Goal: Check status: Check status

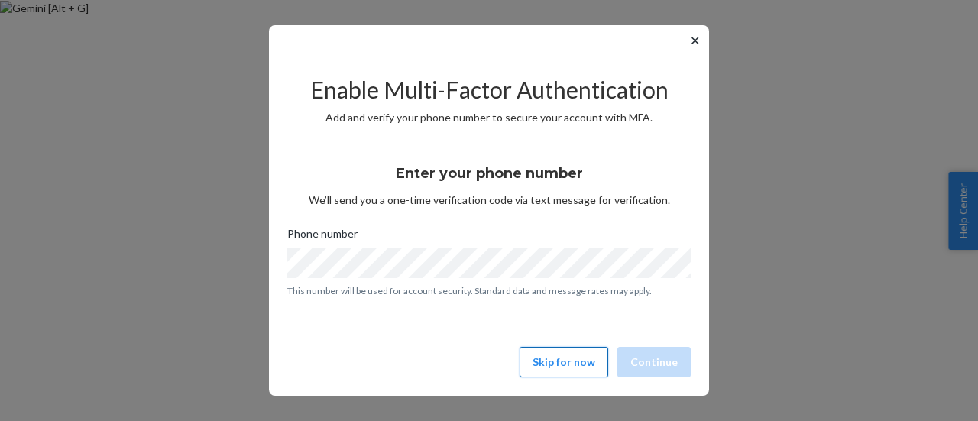
click at [556, 355] on button "Skip for now" at bounding box center [563, 362] width 89 height 31
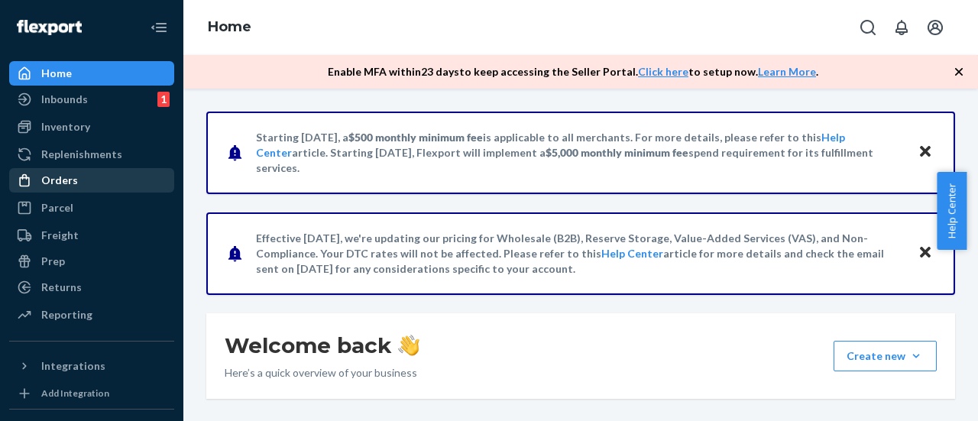
click at [57, 174] on div "Orders" at bounding box center [59, 180] width 37 height 15
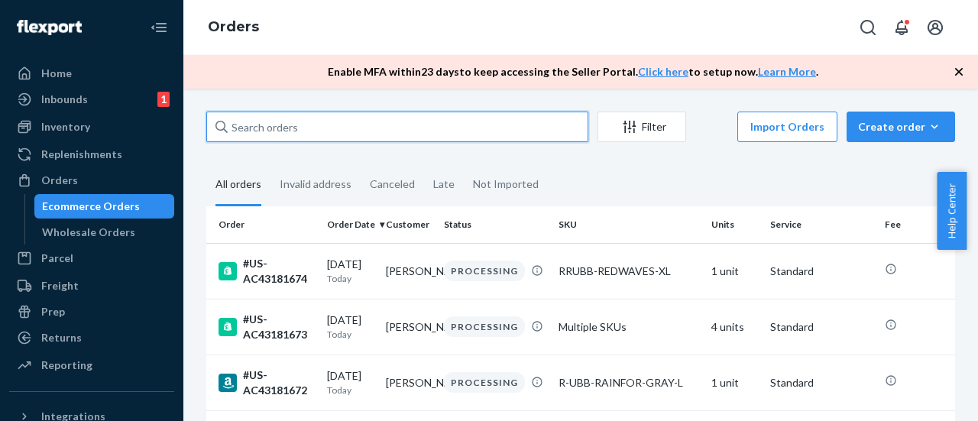
click at [257, 119] on input "text" at bounding box center [397, 127] width 382 height 31
paste input "#US-AC43180086"
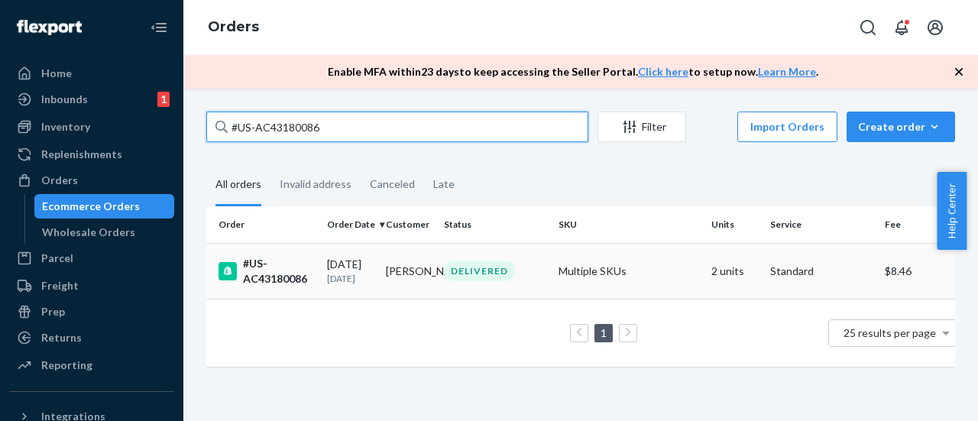
type input "#US-AC43180086"
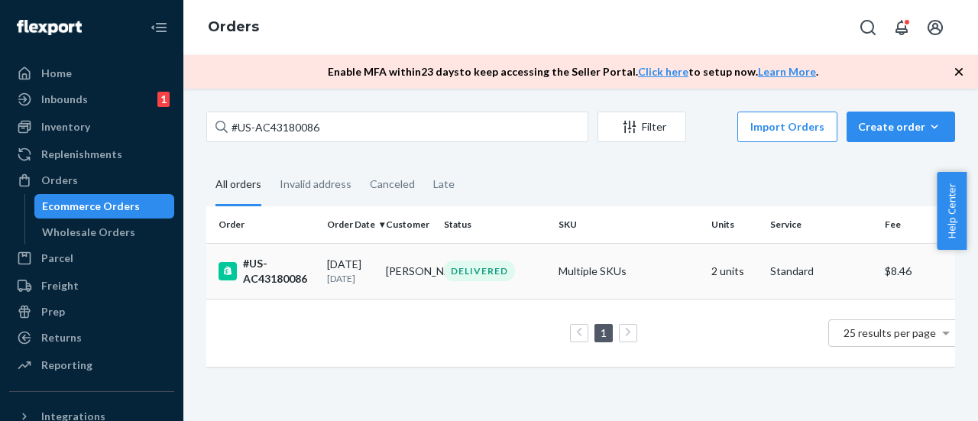
click at [286, 279] on div "#US-AC43180086" at bounding box center [266, 271] width 96 height 31
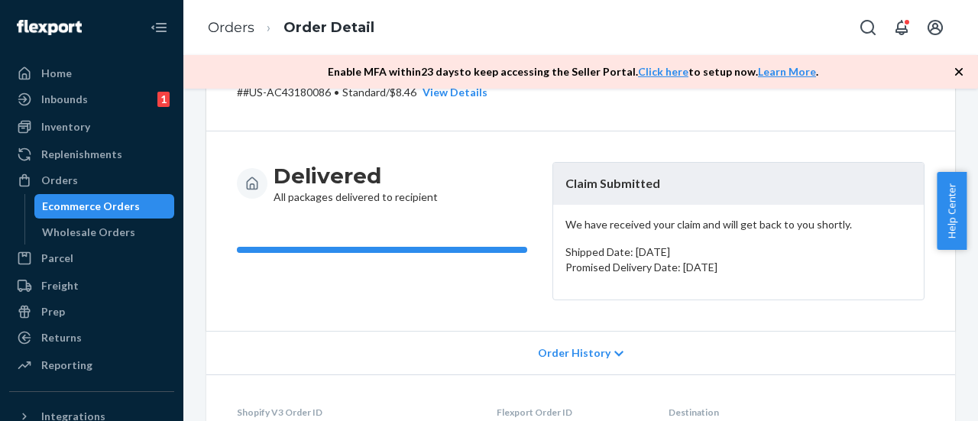
scroll to position [76, 0]
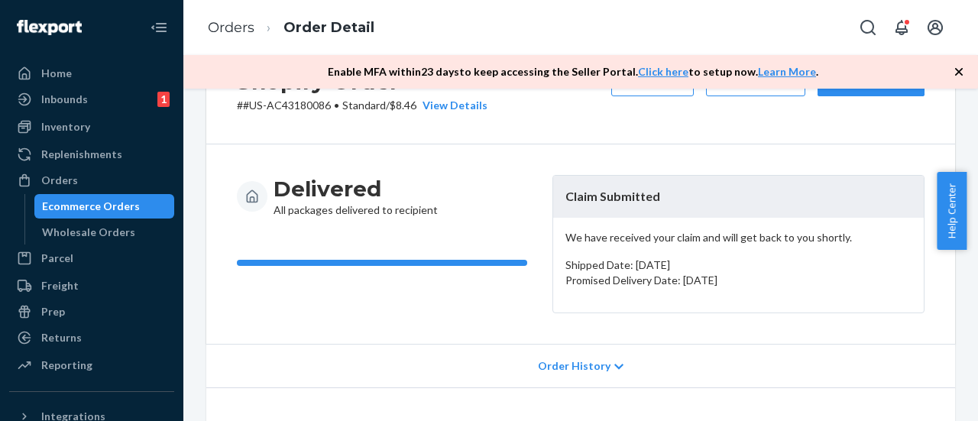
click at [614, 370] on icon at bounding box center [618, 366] width 9 height 11
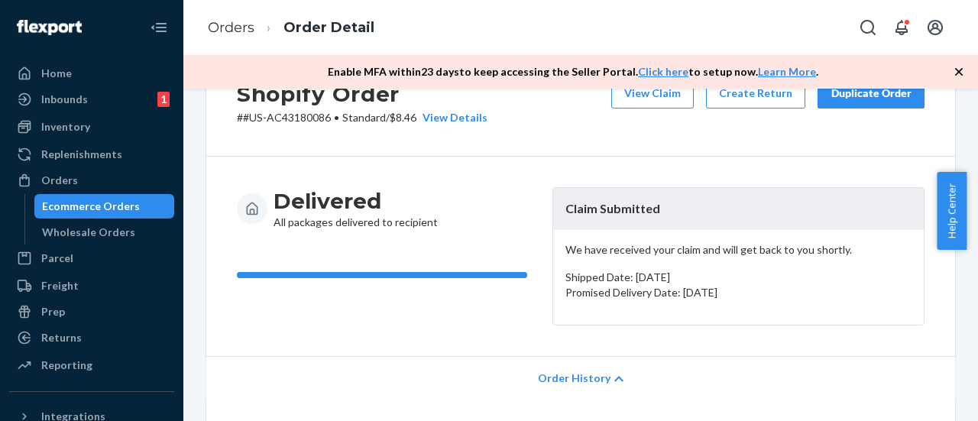
scroll to position [0, 0]
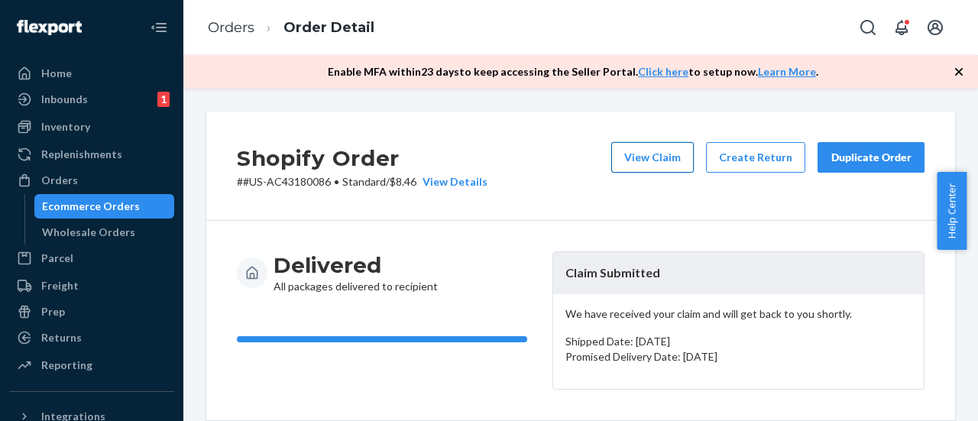
click at [642, 156] on button "View Claim" at bounding box center [652, 157] width 83 height 31
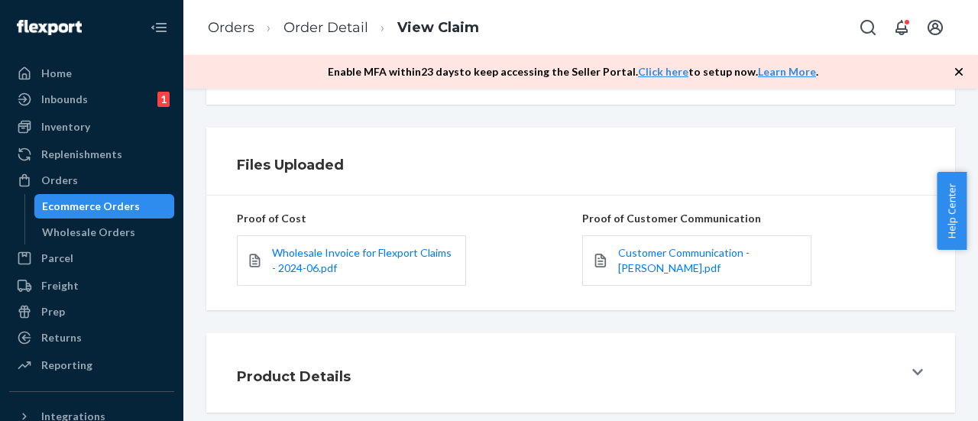
scroll to position [373, 0]
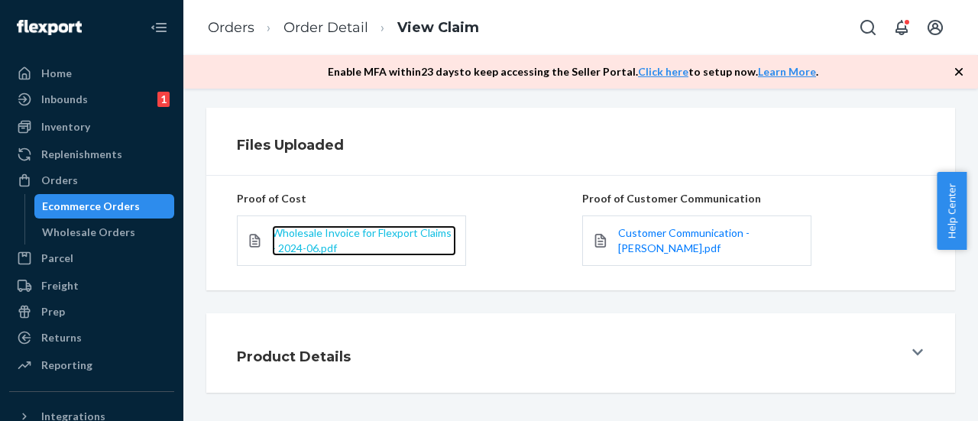
click at [319, 228] on span "Wholesale Invoice for Flexport Claims - 2024-06.pdf" at bounding box center [362, 240] width 180 height 28
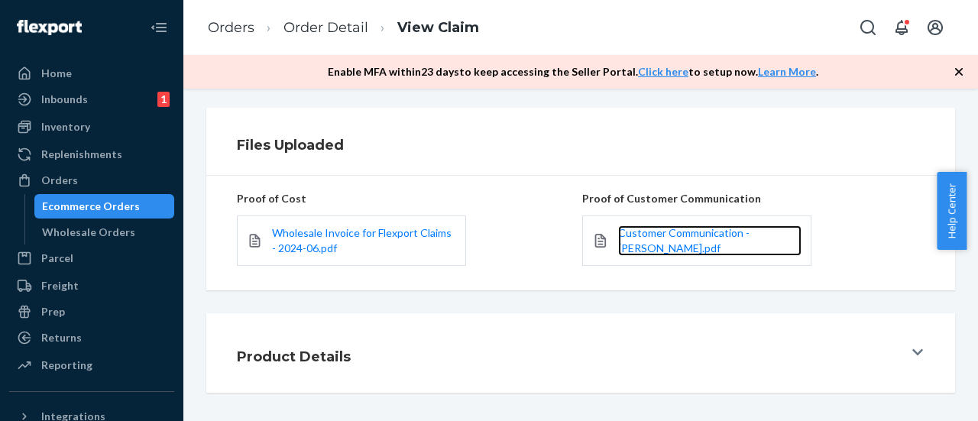
click at [664, 240] on link "Customer Communication - [PERSON_NAME].pdf" at bounding box center [709, 240] width 183 height 31
